Goal: Check status

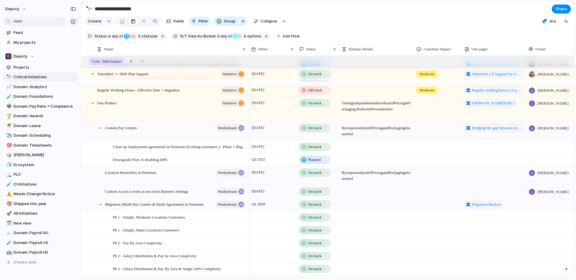
scroll to position [357, 0]
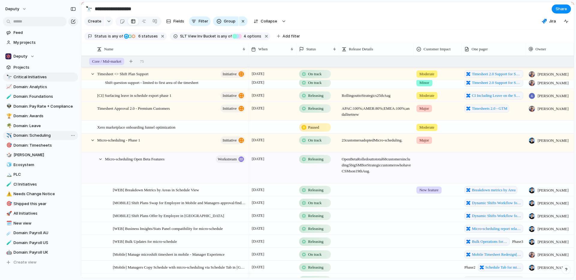
click at [44, 134] on span "Domain: Scheduling" at bounding box center [45, 136] width 62 height 6
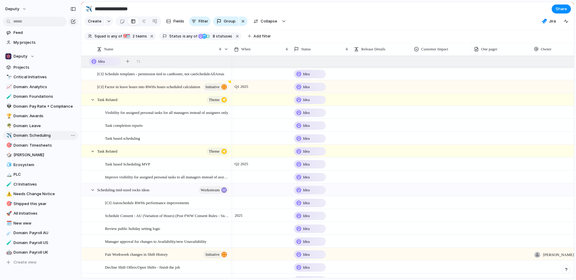
type input "**********"
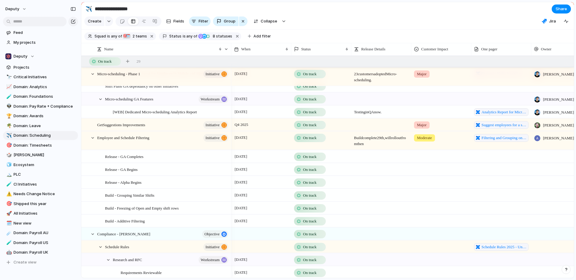
scroll to position [1284, 0]
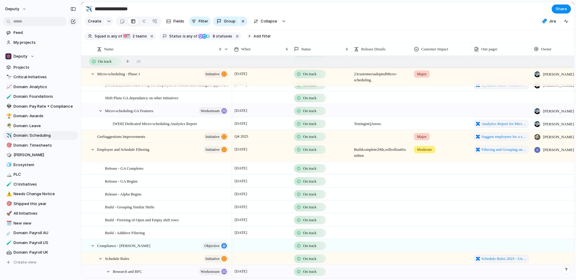
click at [368, 143] on div at bounding box center [381, 136] width 60 height 12
click at [311, 140] on span "On track" at bounding box center [310, 137] width 14 height 6
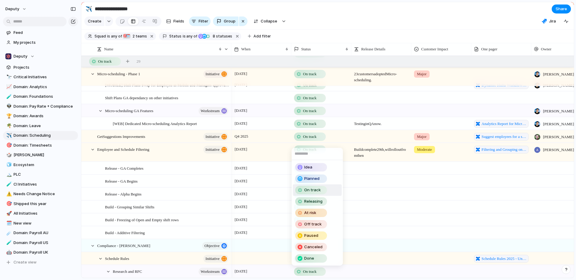
click at [381, 13] on div "Idea Planned On track Releasing At risk Off track Paused Canceled Done" at bounding box center [288, 140] width 576 height 280
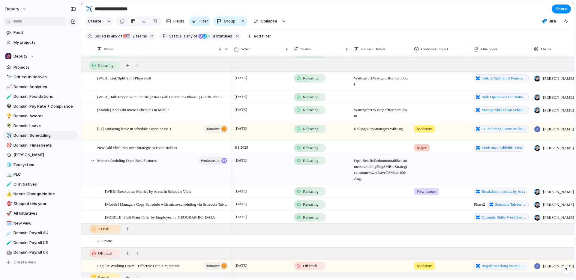
scroll to position [0, 0]
